Goal: Task Accomplishment & Management: Complete application form

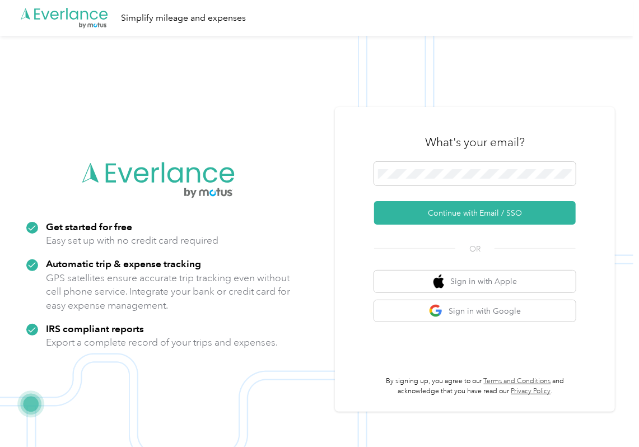
click at [414, 216] on button "Continue with Email / SSO" at bounding box center [475, 213] width 202 height 24
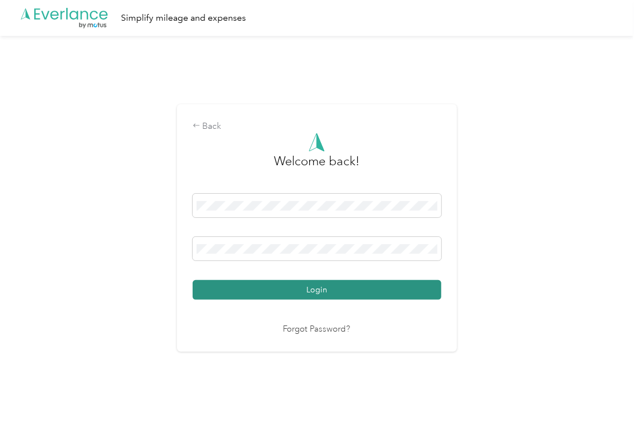
click at [251, 296] on button "Login" at bounding box center [317, 290] width 249 height 20
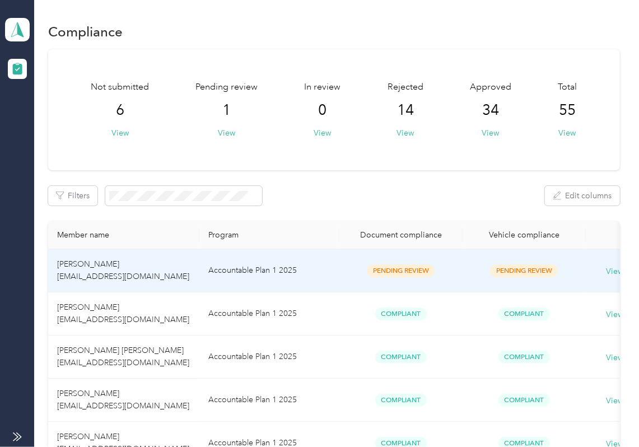
click at [307, 268] on td "Accountable Plan 1 2025" at bounding box center [269, 270] width 140 height 43
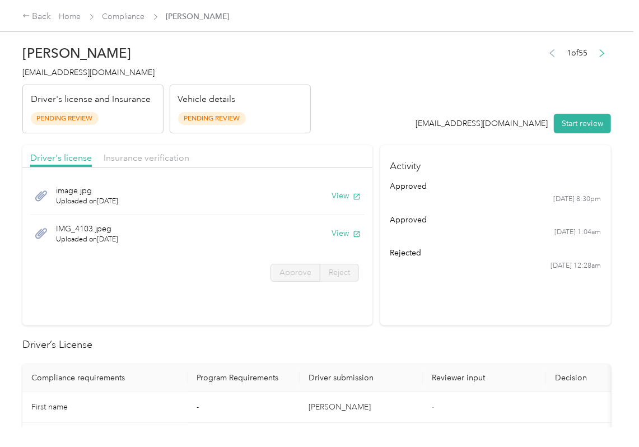
click at [460, 77] on div "1 of 55 [EMAIL_ADDRESS][DOMAIN_NAME] Start review" at bounding box center [513, 89] width 195 height 88
click at [447, 321] on section "Activity approved [DATE] 8:30pm approved [DATE] 1:04am rejected [DATE] 12:28am" at bounding box center [495, 235] width 231 height 180
click at [342, 195] on button "View" at bounding box center [346, 196] width 29 height 12
click at [342, 237] on button "View" at bounding box center [346, 233] width 29 height 12
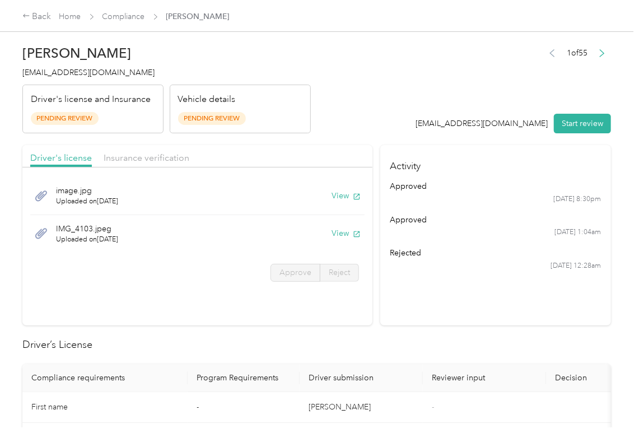
click at [127, 148] on div "Driver's license Insurance verification" at bounding box center [197, 156] width 350 height 22
click at [133, 153] on span "Insurance verification" at bounding box center [147, 157] width 86 height 11
click at [338, 193] on button "View" at bounding box center [346, 196] width 29 height 12
click at [335, 231] on button "View" at bounding box center [346, 233] width 29 height 12
click at [364, 124] on header "[PERSON_NAME] [EMAIL_ADDRESS][DOMAIN_NAME] Driver's license and Insurance Pendi…" at bounding box center [316, 86] width 589 height 94
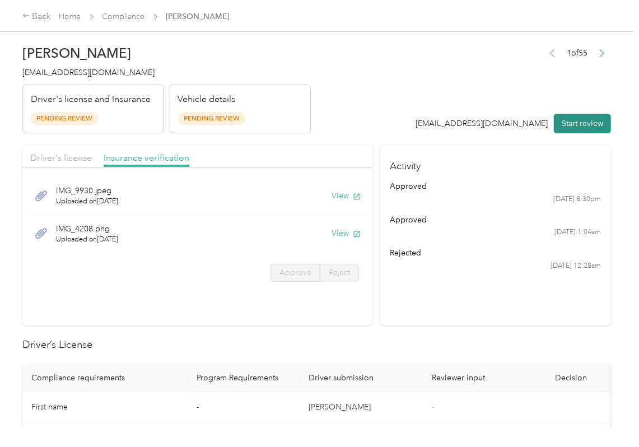
click at [565, 126] on button "Start review" at bounding box center [582, 124] width 57 height 20
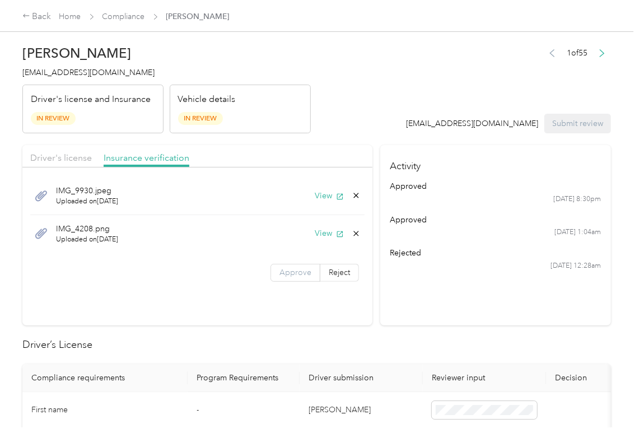
click at [287, 276] on span "Approve" at bounding box center [295, 273] width 32 height 10
click at [43, 155] on span "Driver's license" at bounding box center [61, 157] width 62 height 11
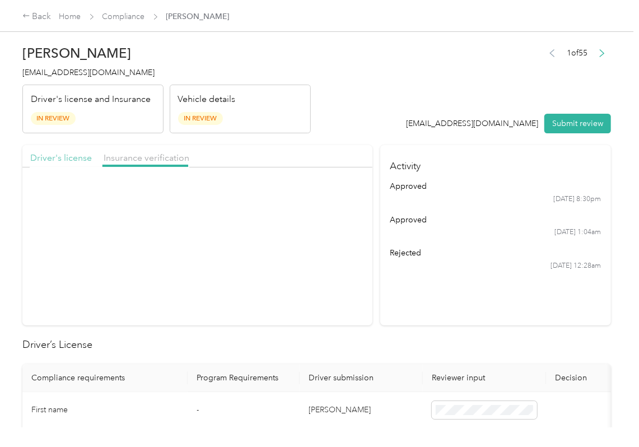
click at [55, 155] on span "Driver's license" at bounding box center [61, 157] width 62 height 11
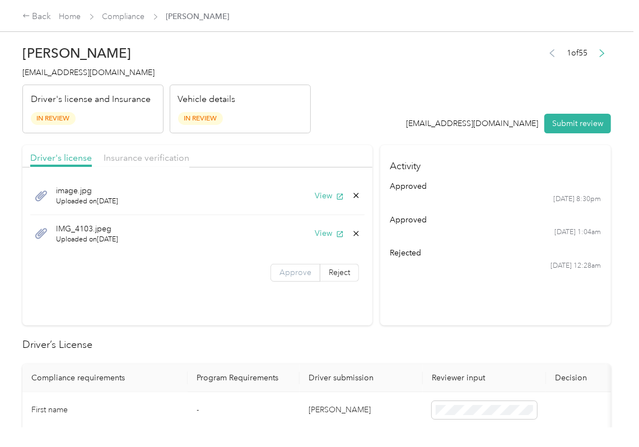
click at [289, 270] on span "Approve" at bounding box center [295, 273] width 32 height 10
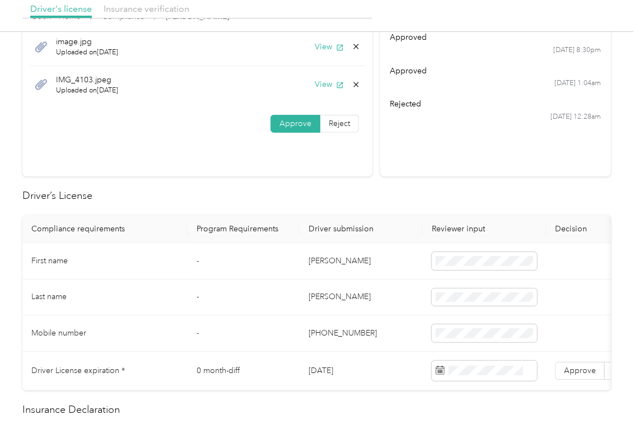
scroll to position [224, 0]
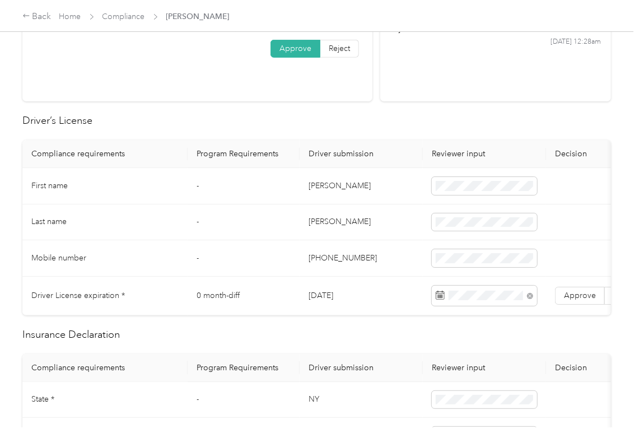
click at [335, 272] on td "[PHONE_NUMBER]" at bounding box center [361, 258] width 123 height 36
click at [589, 294] on span "Approve" at bounding box center [580, 296] width 32 height 10
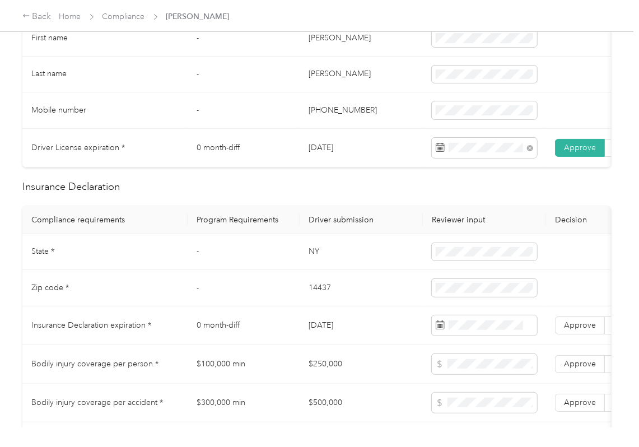
scroll to position [373, 0]
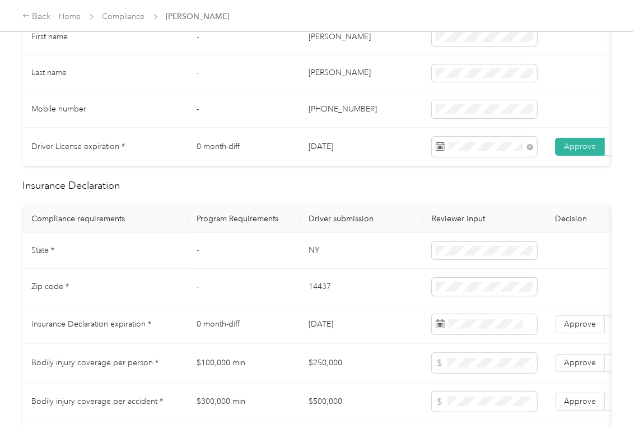
click at [307, 261] on td "NY" at bounding box center [361, 251] width 123 height 36
copy td "NY"
click at [312, 305] on td "14437" at bounding box center [361, 287] width 123 height 36
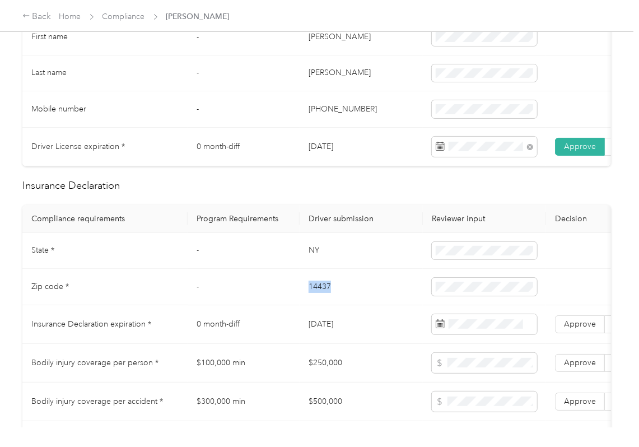
click at [312, 305] on td "14437" at bounding box center [361, 287] width 123 height 36
copy td "14437"
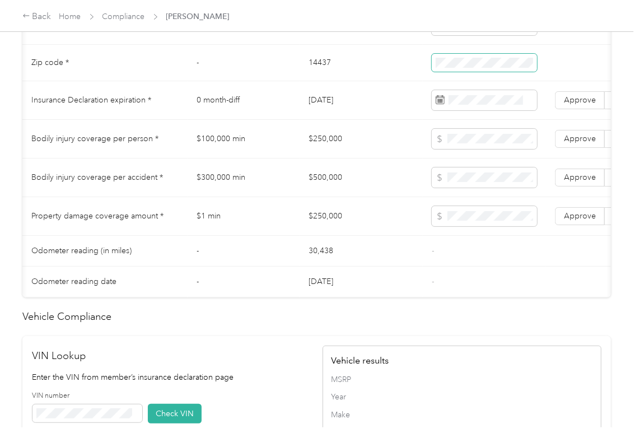
scroll to position [0, 171]
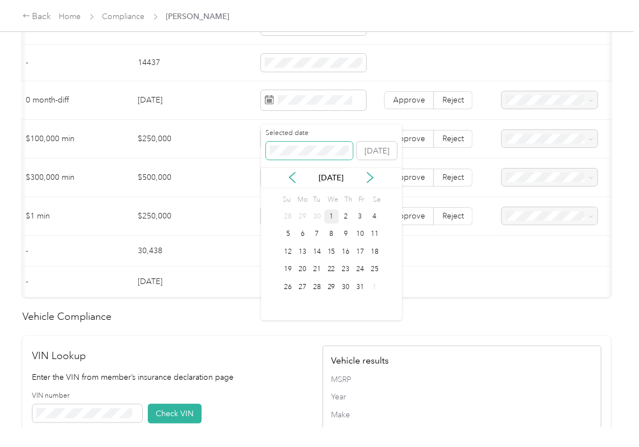
click at [299, 144] on span at bounding box center [309, 151] width 87 height 18
click at [293, 184] on div "[DATE]" at bounding box center [331, 178] width 141 height 12
click at [290, 178] on icon at bounding box center [293, 178] width 6 height 10
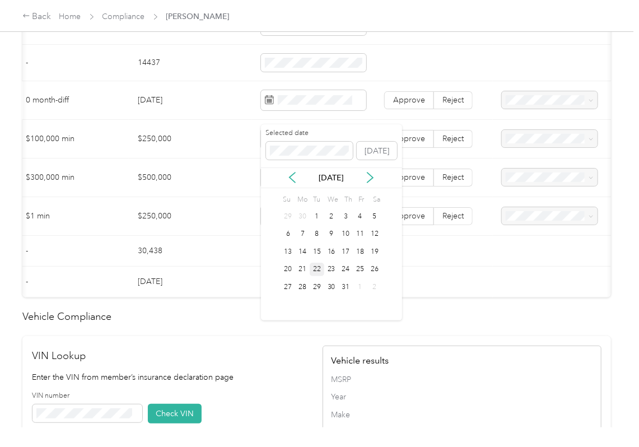
click at [314, 269] on div "22" at bounding box center [317, 270] width 15 height 14
click at [460, 105] on span "Reject" at bounding box center [452, 100] width 21 height 10
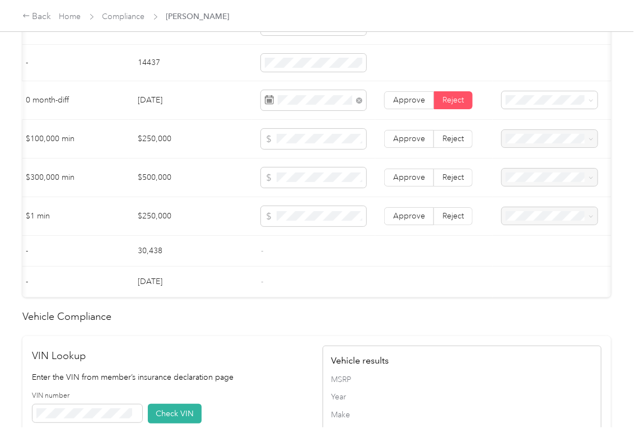
click at [553, 101] on td at bounding box center [567, 100] width 148 height 39
click at [534, 183] on span "Expired Insurance Policy" at bounding box center [542, 193] width 64 height 21
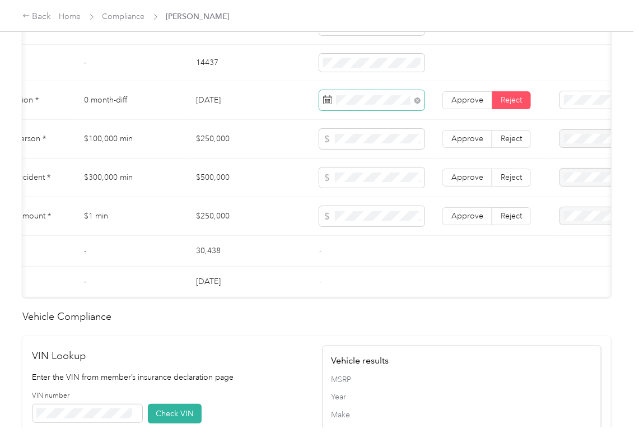
click at [419, 105] on span at bounding box center [417, 100] width 6 height 10
click at [418, 102] on icon at bounding box center [417, 100] width 3 height 3
click at [249, 178] on td "$500,000" at bounding box center [248, 177] width 123 height 39
click at [472, 105] on span "Approve" at bounding box center [467, 100] width 32 height 10
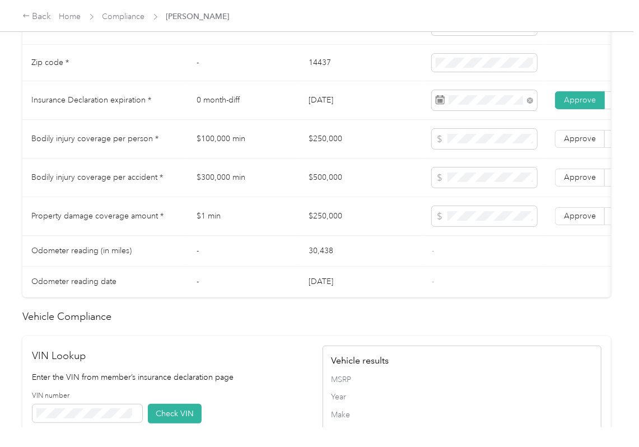
click at [327, 149] on td "$250,000" at bounding box center [361, 139] width 123 height 39
copy td "$250,000"
click at [317, 192] on td "$500,000" at bounding box center [361, 177] width 123 height 39
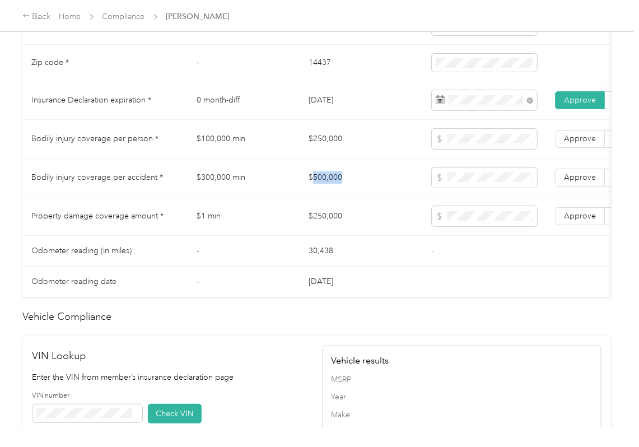
click at [317, 192] on td "$500,000" at bounding box center [361, 177] width 123 height 39
copy td "$500,000"
click at [323, 231] on td "$250,000" at bounding box center [361, 216] width 123 height 39
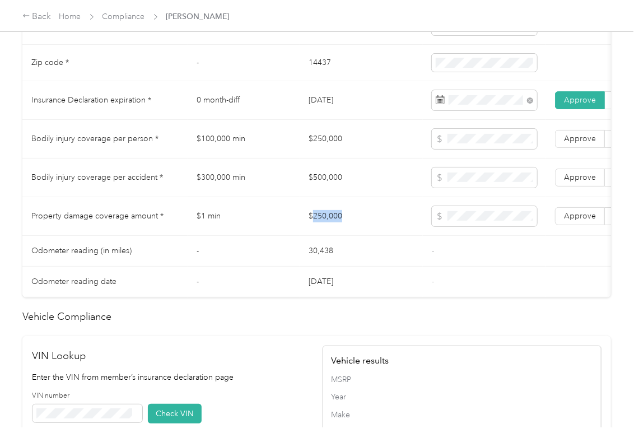
click at [323, 231] on td "$250,000" at bounding box center [361, 216] width 123 height 39
copy td "$250,000"
click at [582, 223] on label "Approve" at bounding box center [580, 216] width 50 height 18
click at [585, 182] on label "Approve" at bounding box center [580, 178] width 50 height 18
click at [583, 143] on span "Approve" at bounding box center [580, 139] width 32 height 10
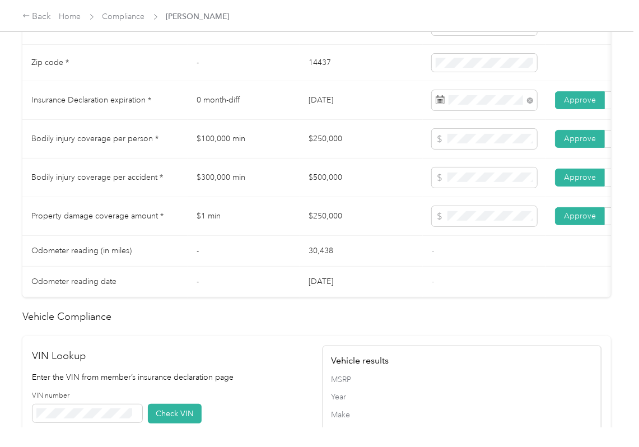
scroll to position [1011, 0]
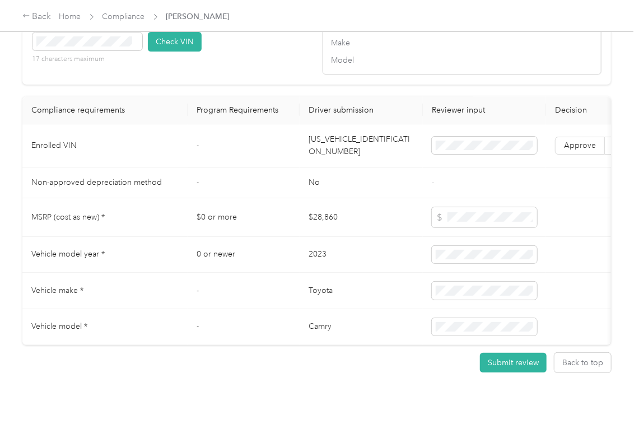
click at [344, 124] on td "[US_VEHICLE_IDENTIFICATION_NUMBER]" at bounding box center [361, 145] width 123 height 43
copy td "[US_VEHICLE_IDENTIFICATION_NUMBER]"
click at [347, 167] on td "No" at bounding box center [361, 182] width 123 height 31
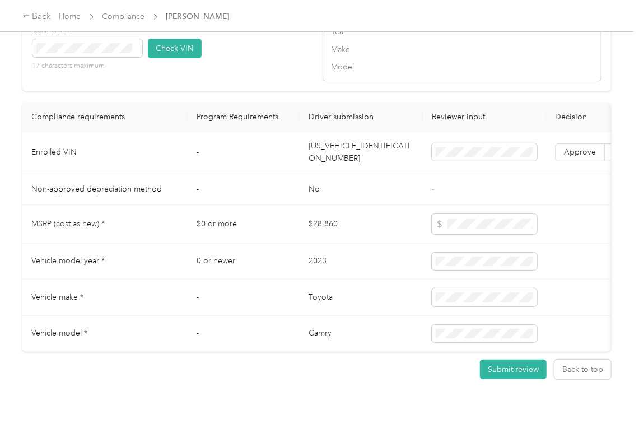
scroll to position [937, 0]
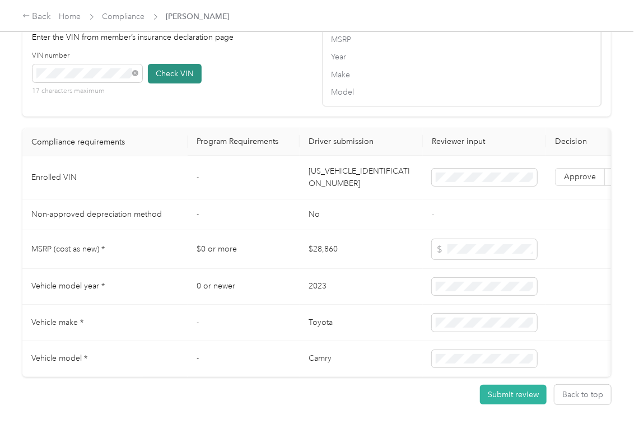
click at [182, 83] on button "Check VIN" at bounding box center [175, 74] width 54 height 20
click at [574, 182] on span "Approve" at bounding box center [580, 177] width 32 height 10
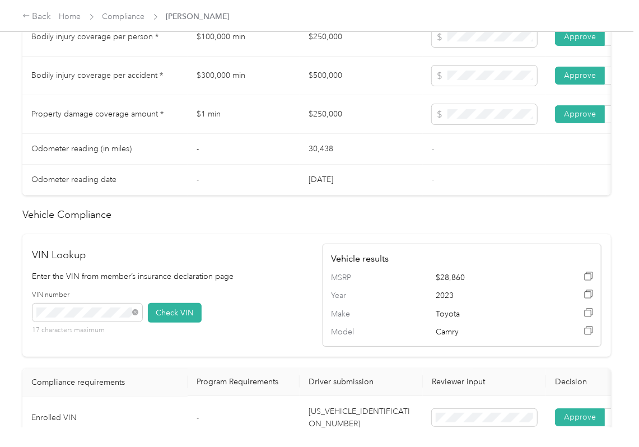
scroll to position [638, 0]
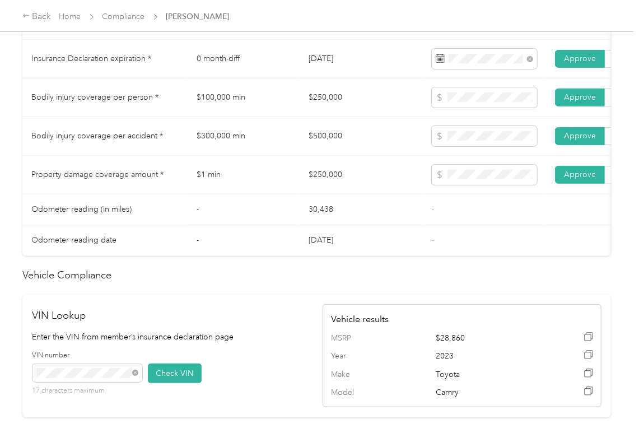
click at [341, 224] on td "30,438" at bounding box center [361, 209] width 123 height 31
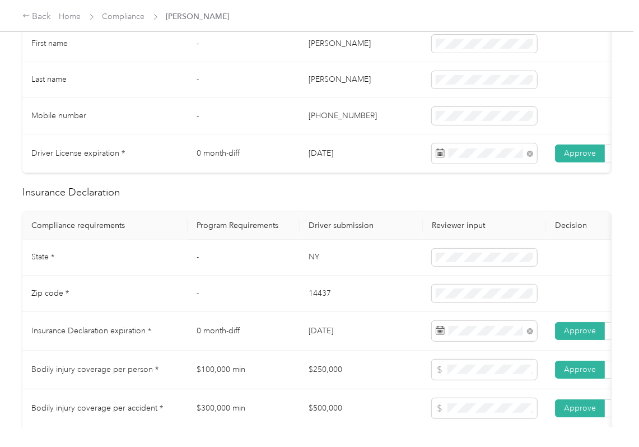
scroll to position [339, 0]
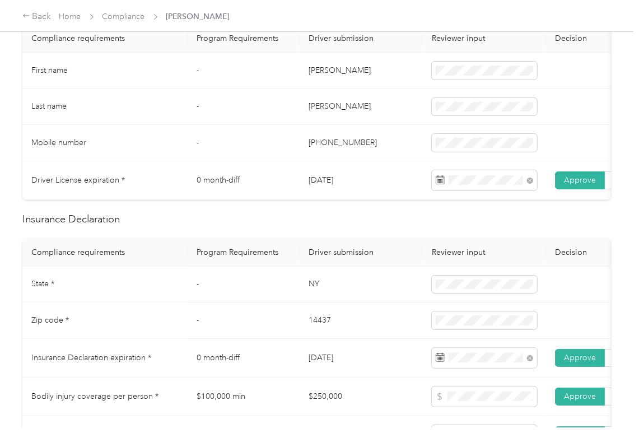
click at [371, 281] on td "NY" at bounding box center [361, 285] width 123 height 36
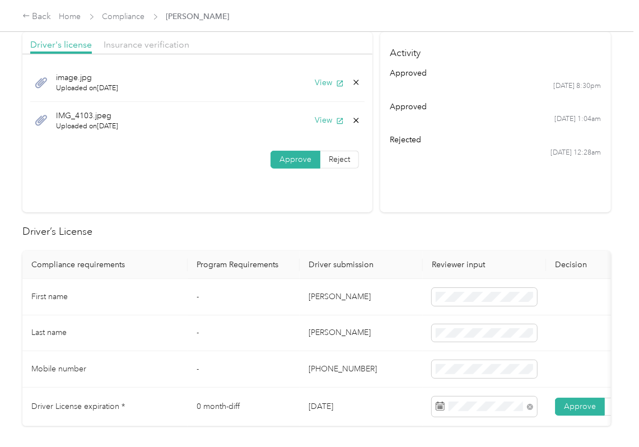
scroll to position [0, 0]
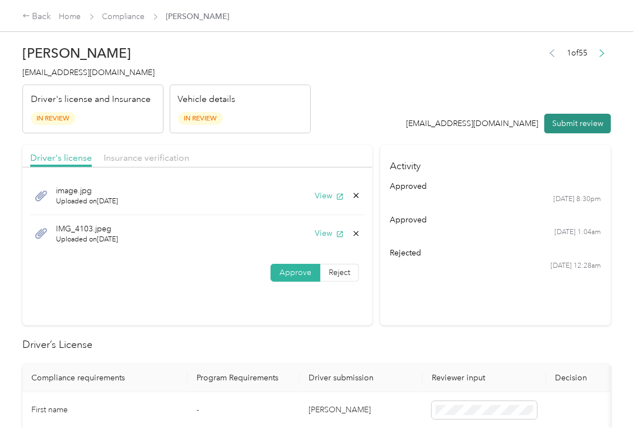
click at [567, 121] on button "Submit review" at bounding box center [577, 124] width 67 height 20
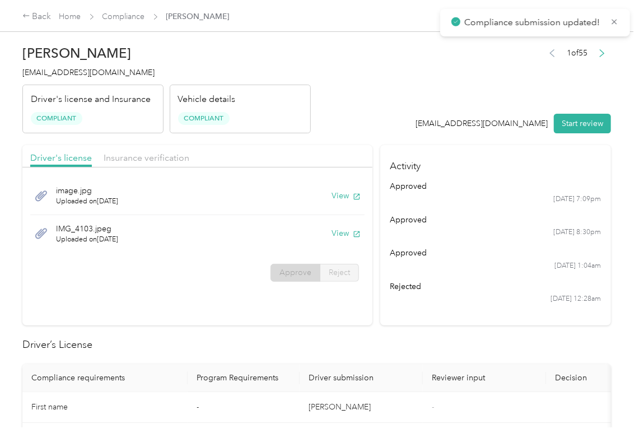
click at [77, 65] on div "[PERSON_NAME] [EMAIL_ADDRESS][DOMAIN_NAME] Driver's license and Insurance Compl…" at bounding box center [166, 86] width 288 height 94
copy span "[EMAIL_ADDRESS][DOMAIN_NAME]"
click at [541, 346] on h2 "Driver’s License" at bounding box center [316, 344] width 589 height 15
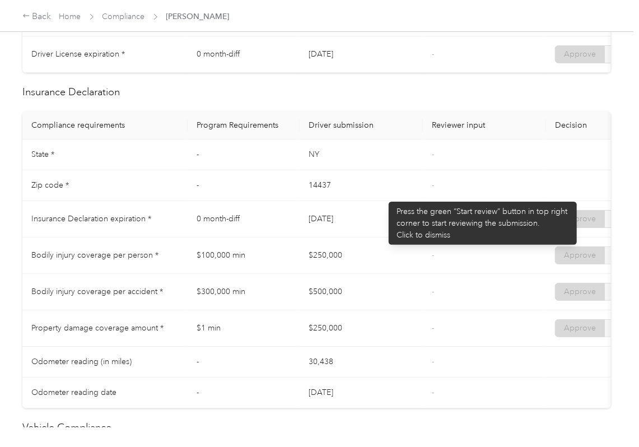
click at [386, 200] on td "14437" at bounding box center [361, 185] width 123 height 31
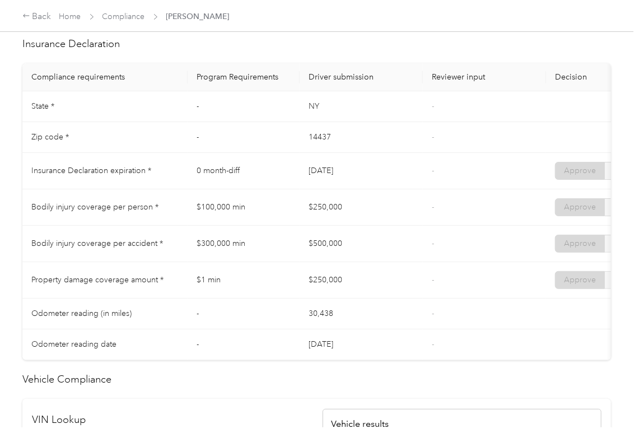
scroll to position [523, 0]
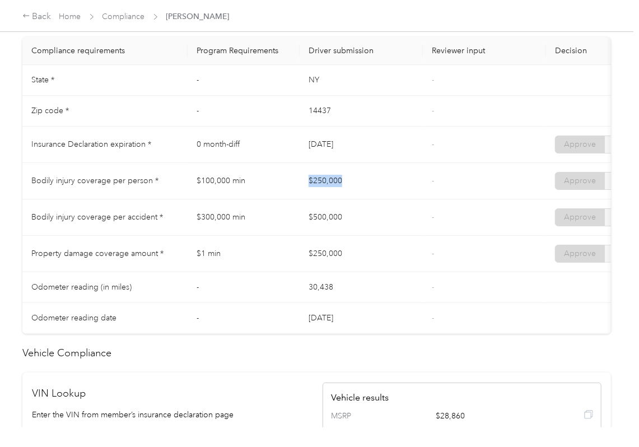
drag, startPoint x: 343, startPoint y: 188, endPoint x: 360, endPoint y: 188, distance: 16.2
click at [360, 188] on tr "Bodily injury coverage per person * $100,000 min $250,000 - Approve Reject" at bounding box center [417, 181] width 790 height 36
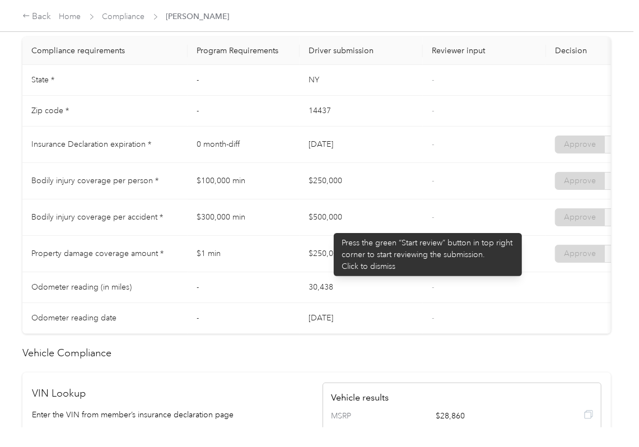
drag, startPoint x: 315, startPoint y: 231, endPoint x: 323, endPoint y: 238, distance: 11.1
click at [337, 227] on td "$500,000" at bounding box center [361, 217] width 123 height 36
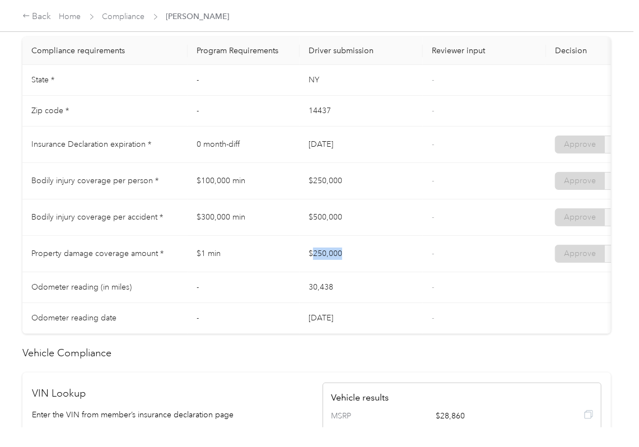
drag, startPoint x: 314, startPoint y: 258, endPoint x: 449, endPoint y: 267, distance: 134.7
click at [411, 267] on td "$250,000" at bounding box center [361, 254] width 123 height 36
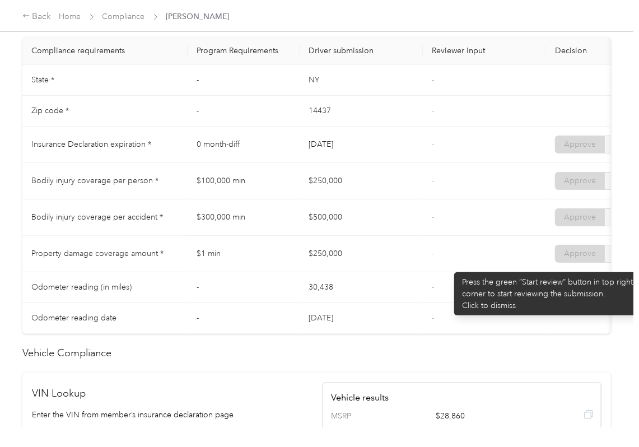
click at [449, 267] on td "-" at bounding box center [484, 254] width 123 height 36
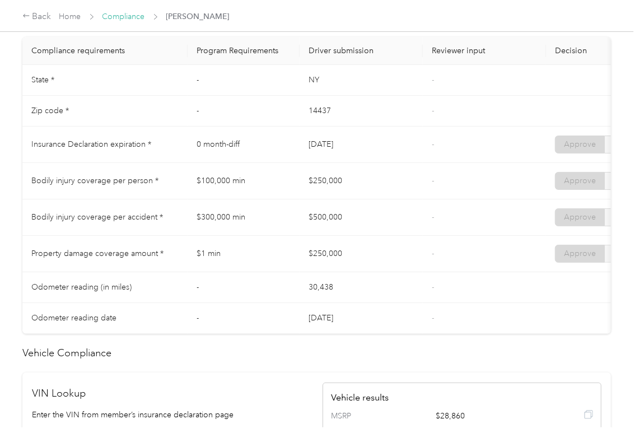
click at [124, 16] on link "Compliance" at bounding box center [123, 17] width 43 height 10
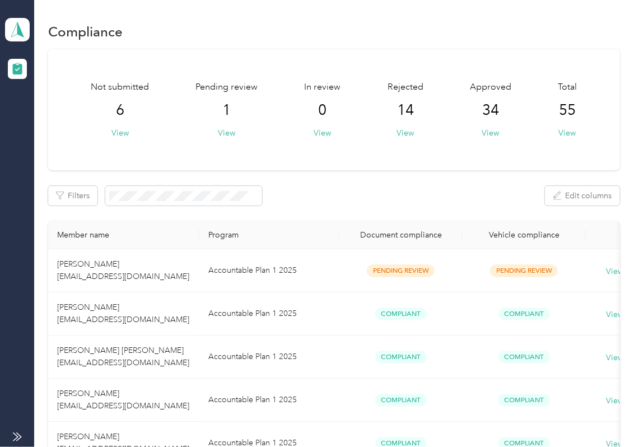
drag, startPoint x: 281, startPoint y: 160, endPoint x: 159, endPoint y: 109, distance: 132.3
click at [281, 160] on div "Not submitted 6 View Pending review 1 View In review 0 View Rejected 14 View Ap…" at bounding box center [334, 109] width 572 height 121
click at [411, 147] on div "Not submitted 6 View Pending review 0 View In review 0 View Rejected 14 View Ap…" at bounding box center [334, 109] width 572 height 121
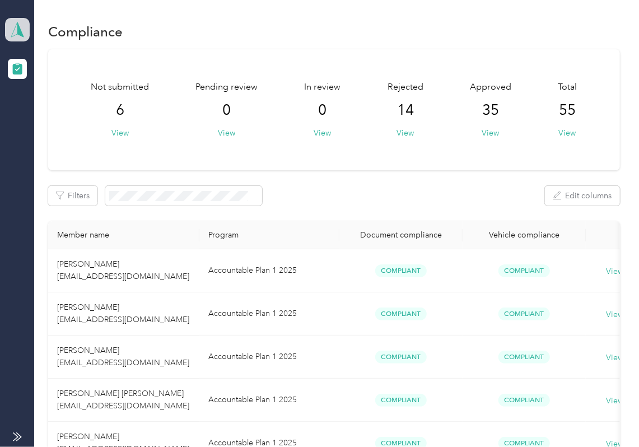
click at [10, 22] on icon at bounding box center [17, 30] width 17 height 16
click at [62, 116] on div "Log out" at bounding box center [123, 117] width 220 height 20
